Goal: Find specific page/section: Find specific page/section

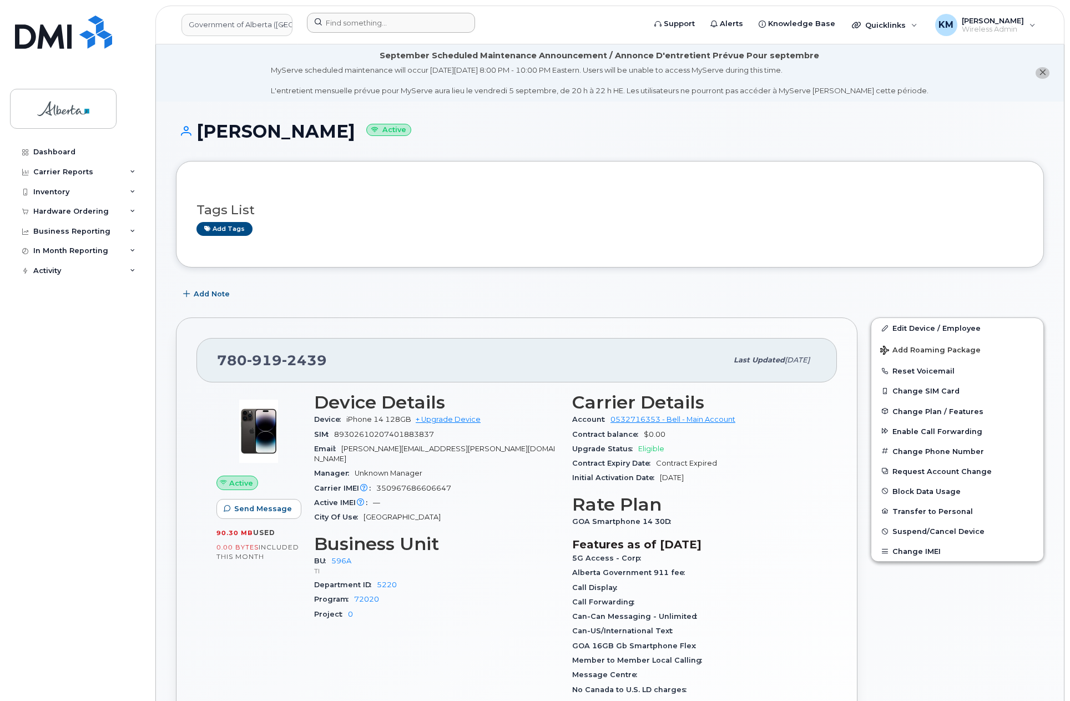
scroll to position [111, 0]
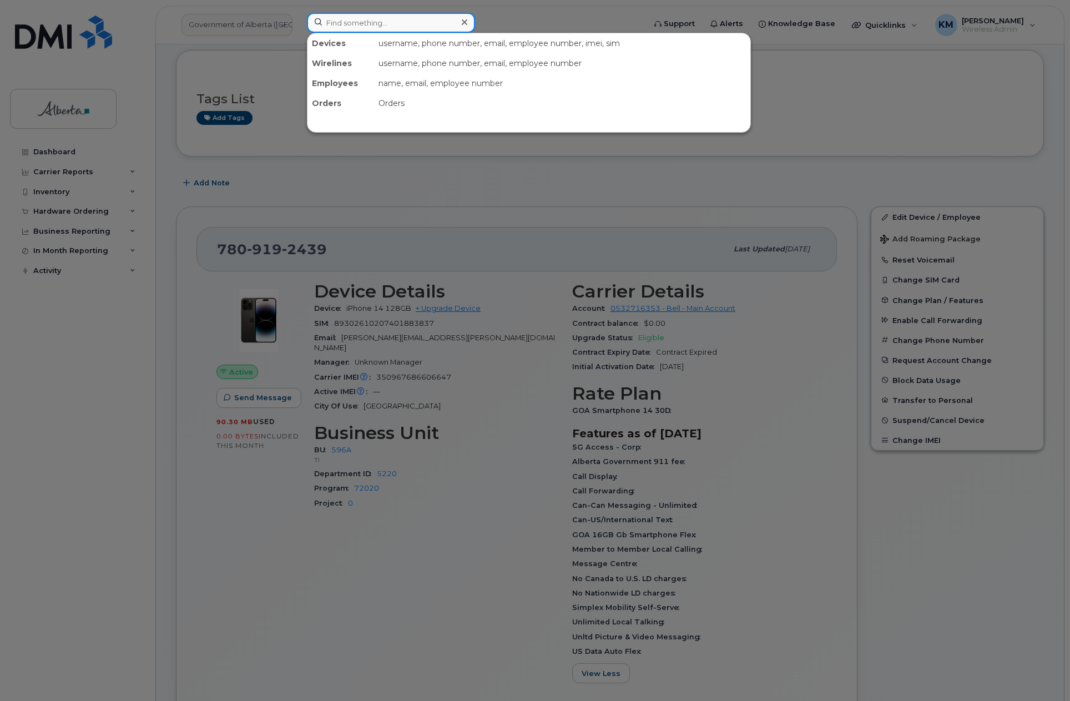
click at [350, 22] on input at bounding box center [391, 23] width 168 height 20
type input "judy moore"
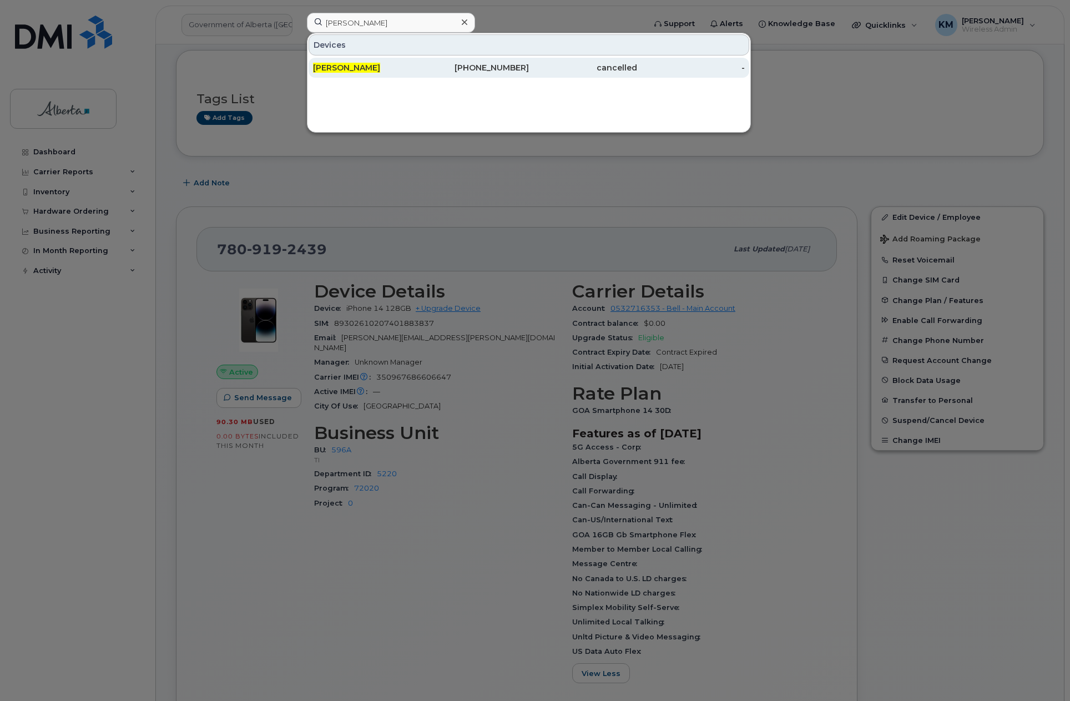
click at [359, 70] on span "[PERSON_NAME]" at bounding box center [346, 68] width 67 height 10
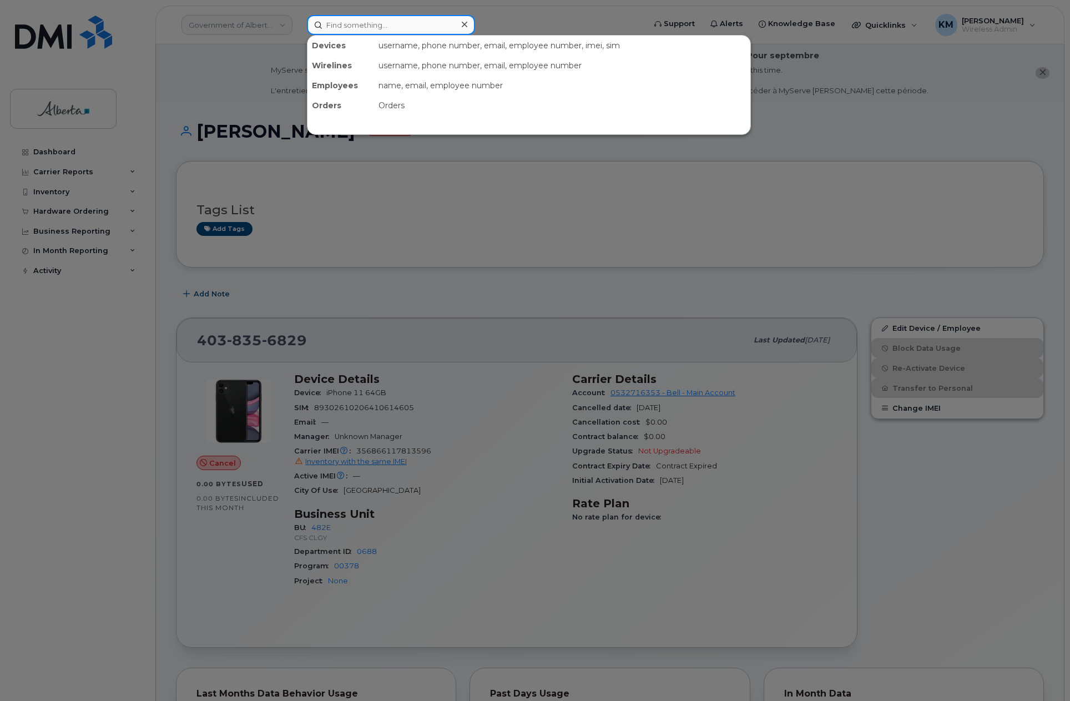
click at [362, 31] on input at bounding box center [391, 25] width 168 height 20
paste input "7804913802"
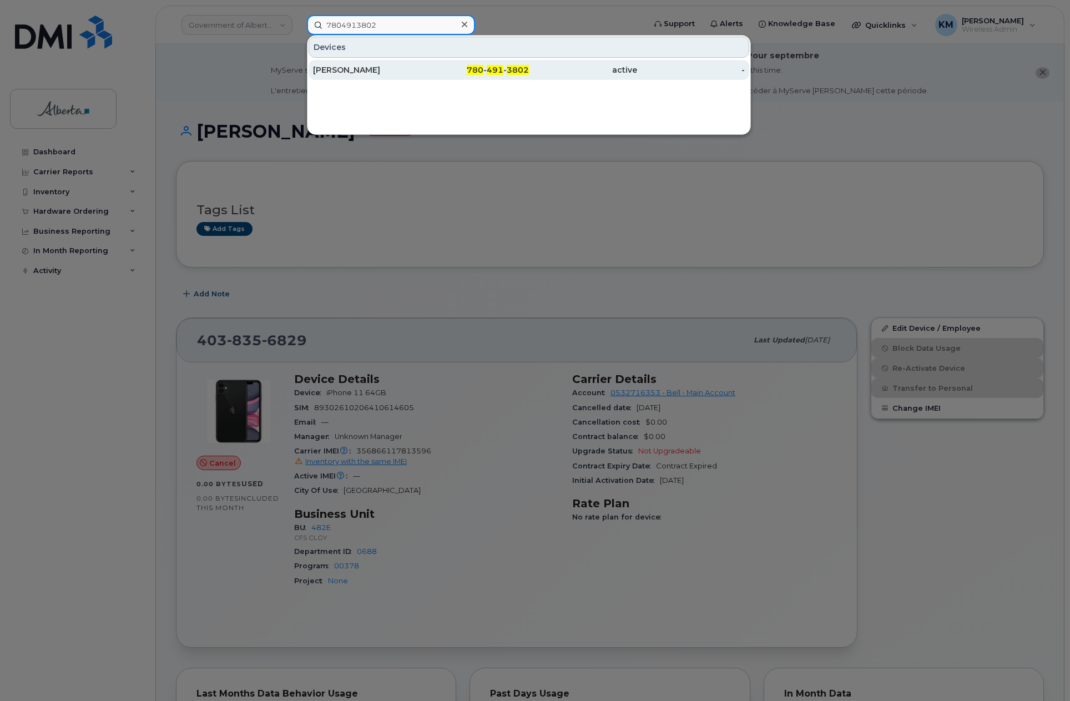
type input "7804913802"
click at [391, 68] on div "[PERSON_NAME]" at bounding box center [367, 69] width 108 height 11
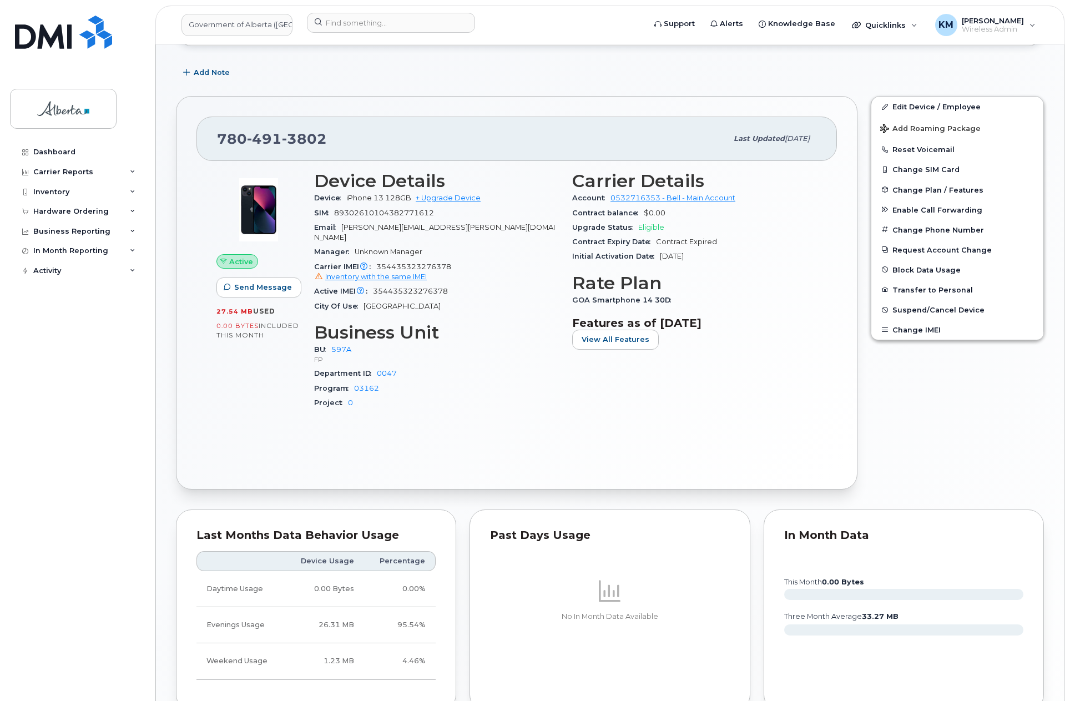
scroll to position [316, 0]
click at [633, 338] on span "View All Features" at bounding box center [616, 339] width 68 height 11
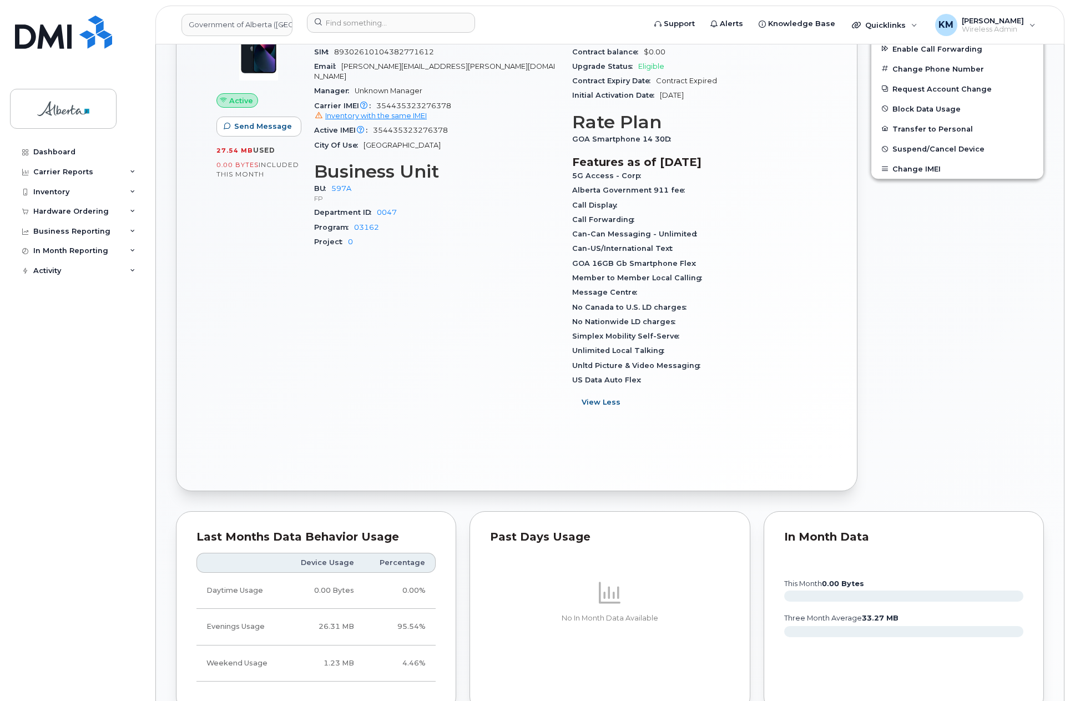
scroll to position [483, 0]
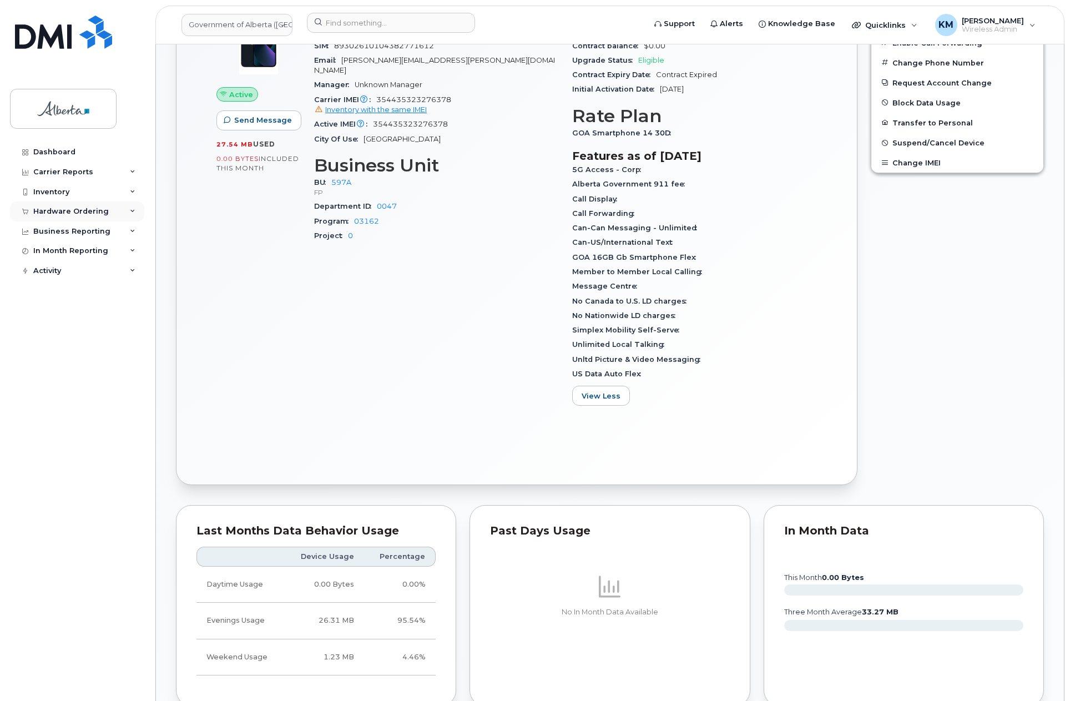
click at [44, 211] on div "Hardware Ordering" at bounding box center [70, 211] width 75 height 9
click at [57, 254] on div "Orders" at bounding box center [51, 253] width 27 height 10
